Goal: Navigation & Orientation: Find specific page/section

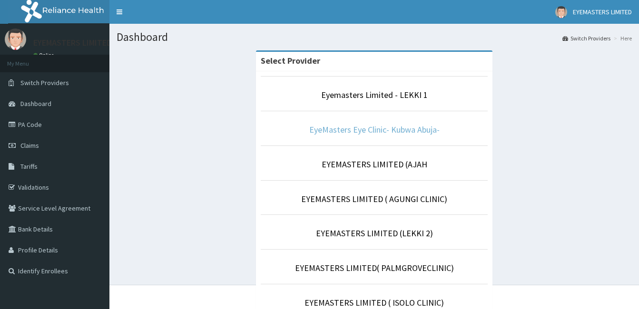
click at [356, 130] on link "EyeMasters Eye Clinic- Kubwa Abuja-" at bounding box center [374, 129] width 130 height 11
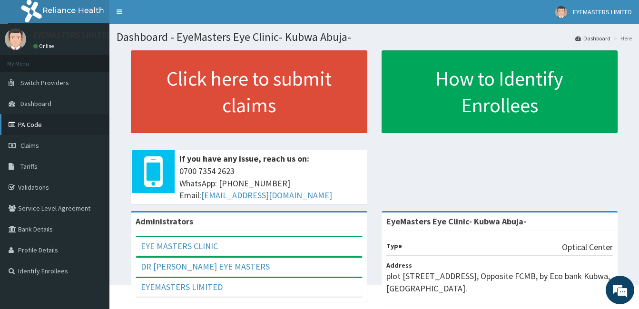
click at [62, 127] on link "PA Code" at bounding box center [54, 124] width 109 height 21
